Goal: Check status: Check status

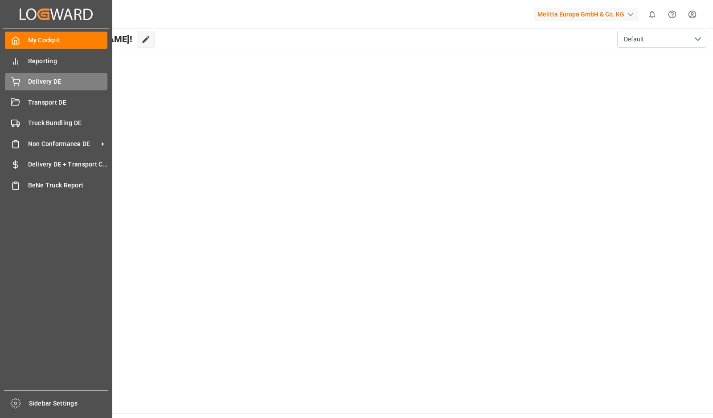
click at [16, 77] on div at bounding box center [12, 81] width 15 height 9
